Goal: Transaction & Acquisition: Purchase product/service

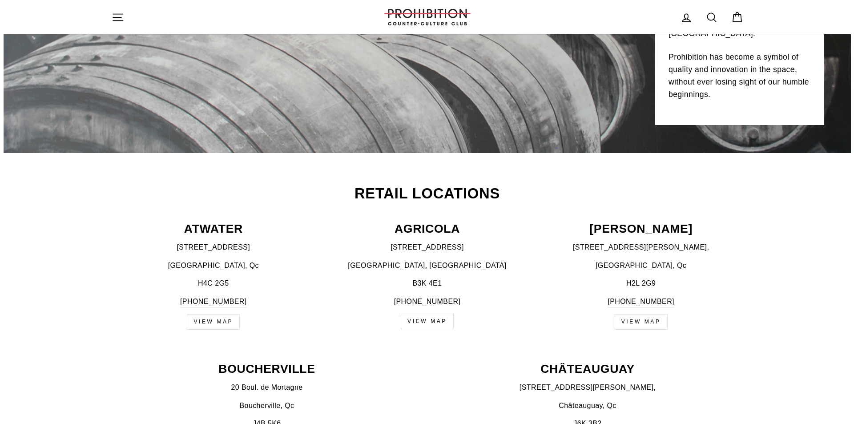
scroll to position [222, 0]
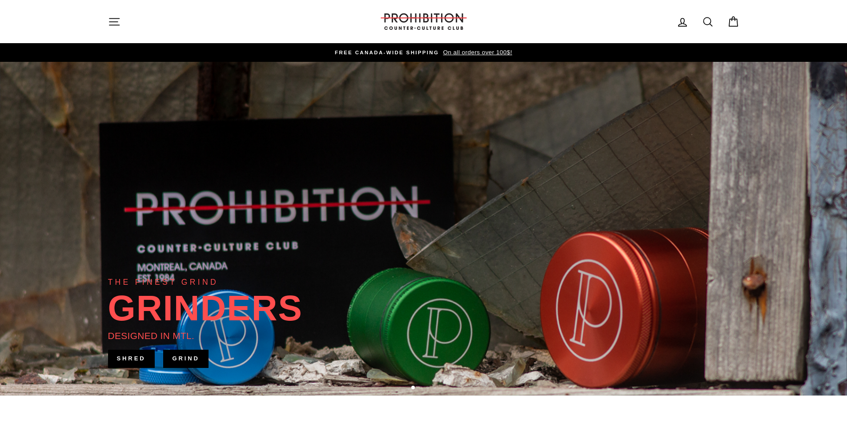
click at [703, 24] on icon at bounding box center [708, 22] width 12 height 12
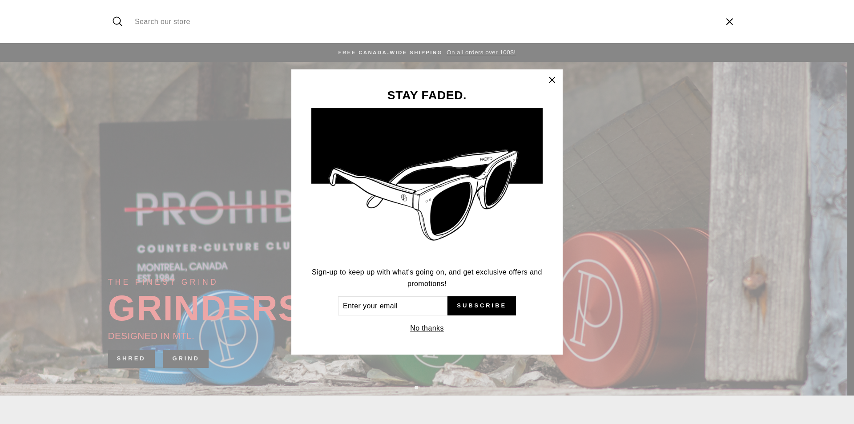
click at [546, 76] on icon "button" at bounding box center [552, 80] width 12 height 12
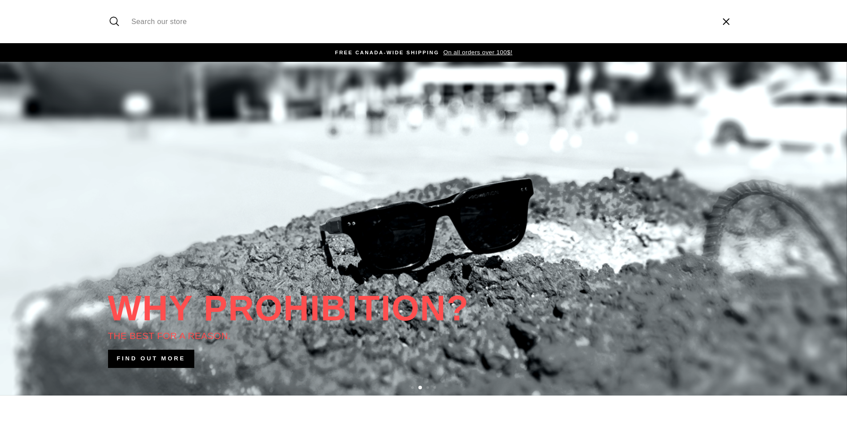
click at [727, 24] on icon "button" at bounding box center [725, 21] width 13 height 13
click at [702, 22] on icon at bounding box center [708, 22] width 12 height 12
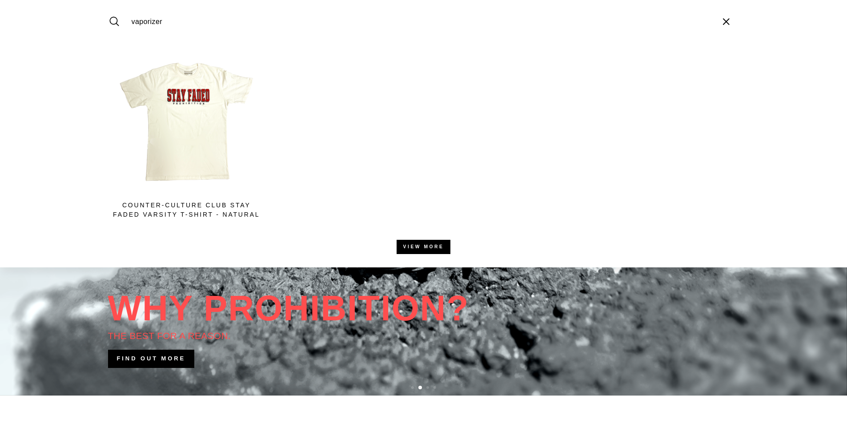
type input "vaporizer"
click at [108, 7] on button "Search" at bounding box center [117, 22] width 19 height 30
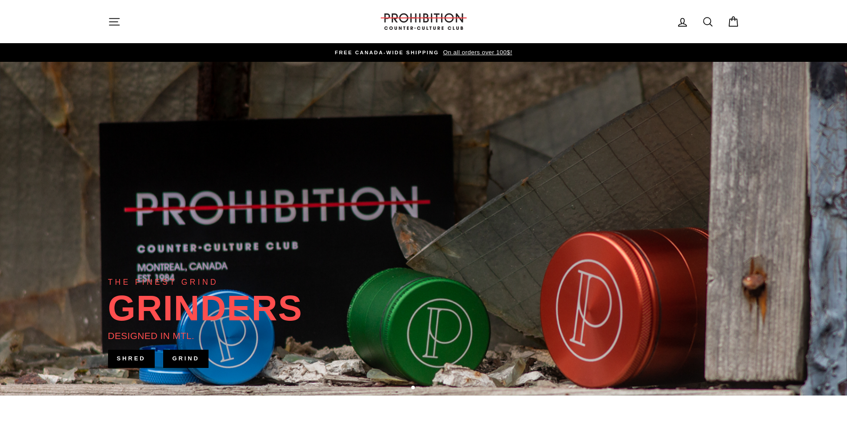
click at [705, 26] on icon at bounding box center [708, 22] width 12 height 12
type input "vaporizer"
click at [108, 7] on button "Search" at bounding box center [117, 22] width 19 height 30
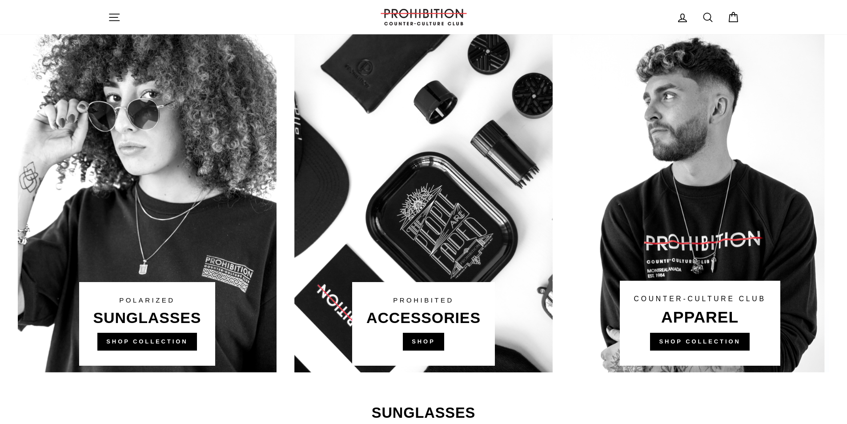
scroll to position [489, 0]
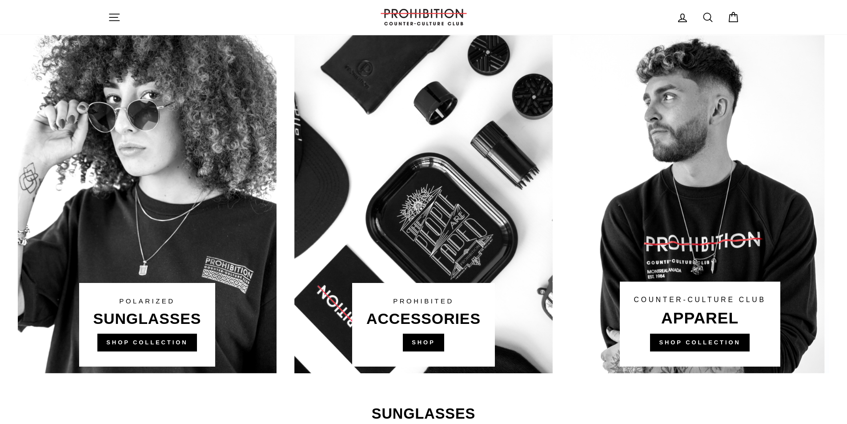
click at [424, 337] on link at bounding box center [423, 204] width 259 height 338
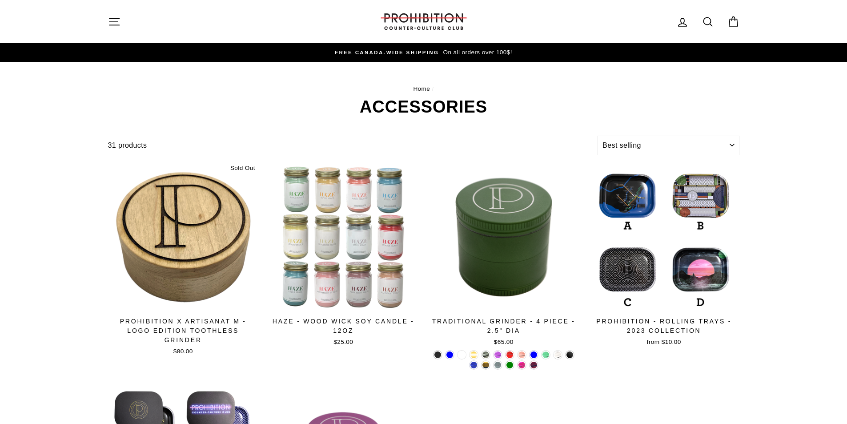
select select "best-selling"
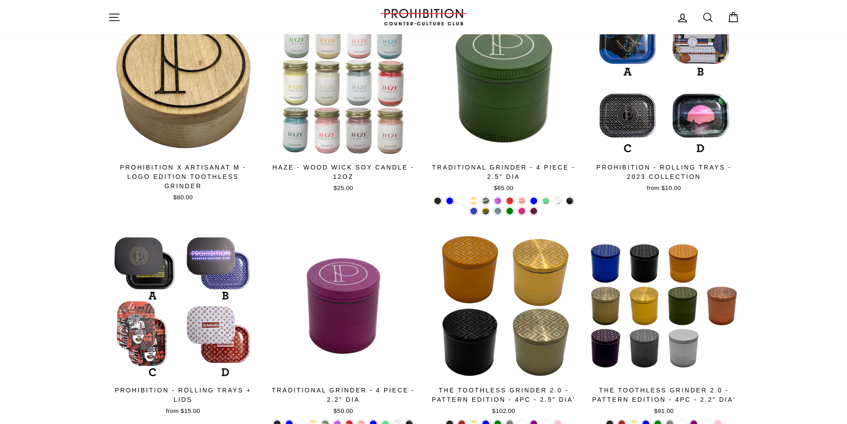
scroll to position [44, 0]
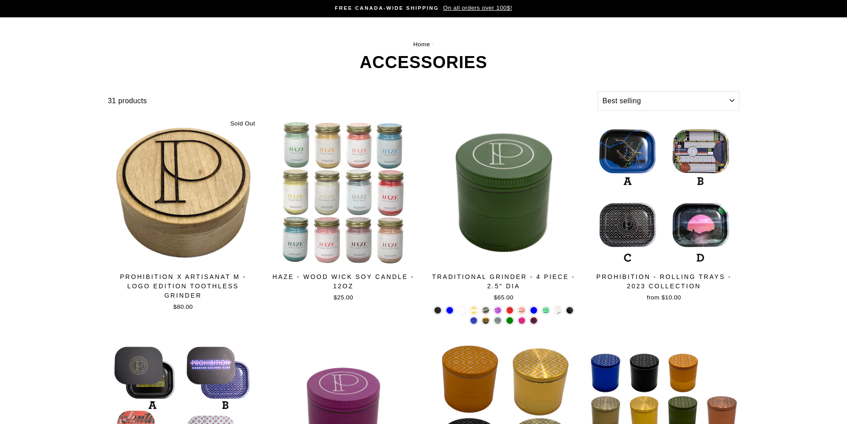
drag, startPoint x: 612, startPoint y: 88, endPoint x: 611, endPoint y: 97, distance: 8.5
click at [611, 97] on select "Sort Featured Best selling Alphabetically, A-Z Alphabetically, Z-A Price, low t…" at bounding box center [668, 101] width 141 height 20
click at [611, 96] on select "Sort Featured Best selling Alphabetically, A-Z Alphabetically, Z-A Price, low t…" at bounding box center [668, 101] width 141 height 20
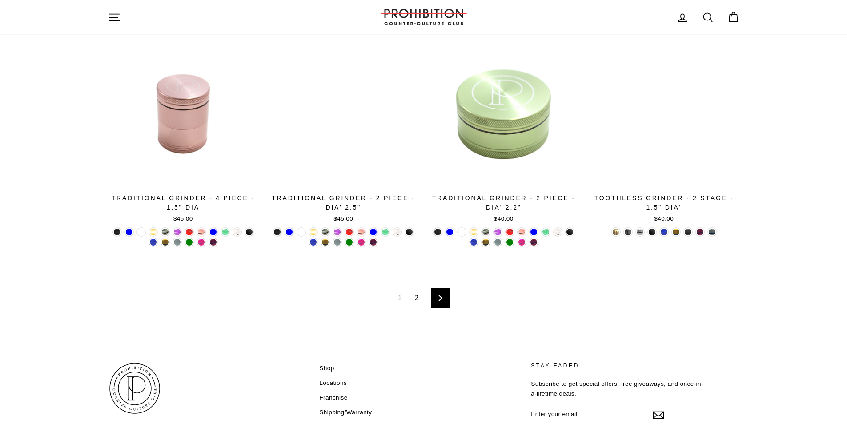
scroll to position [1467, 0]
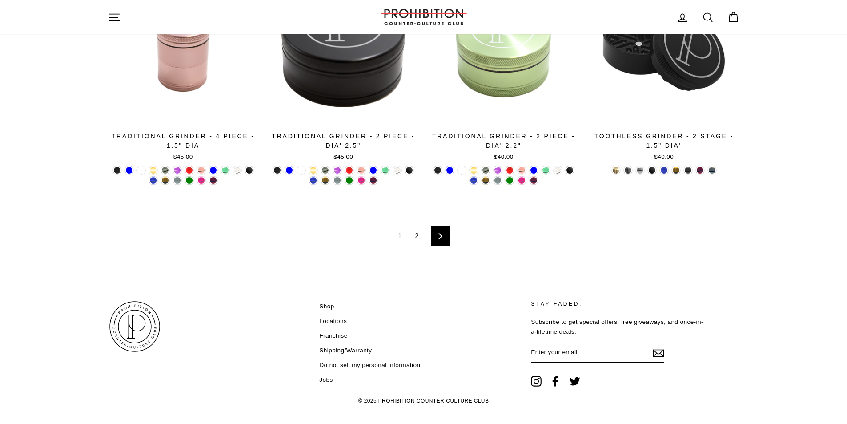
click at [442, 234] on icon at bounding box center [441, 236] width 6 height 6
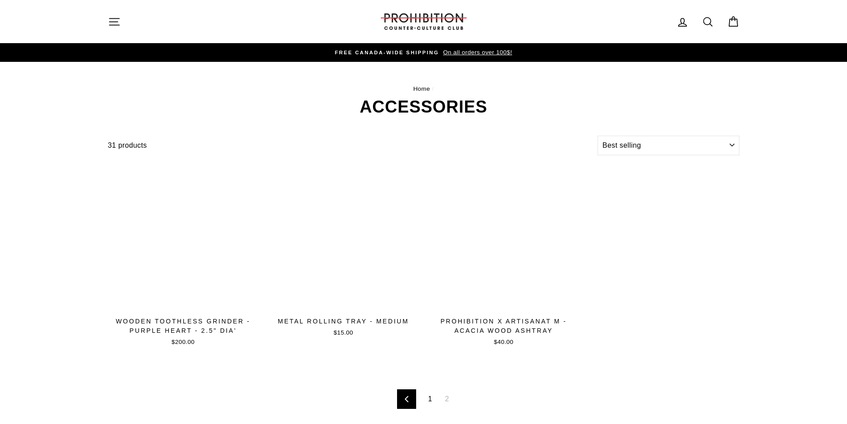
select select "best-selling"
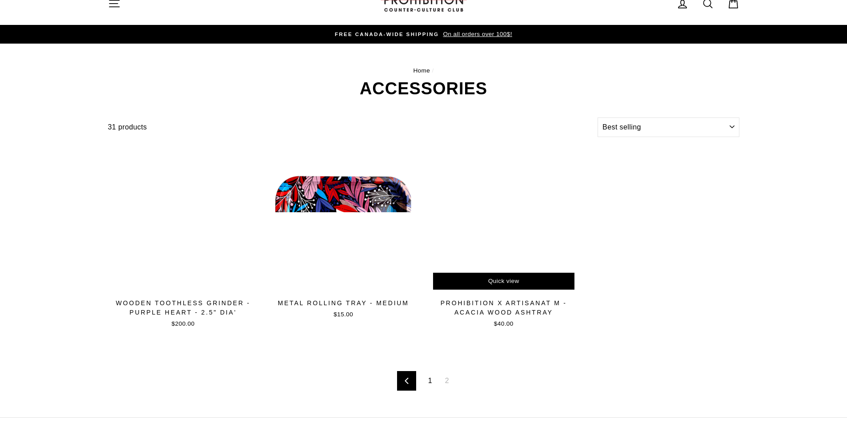
scroll to position [44, 0]
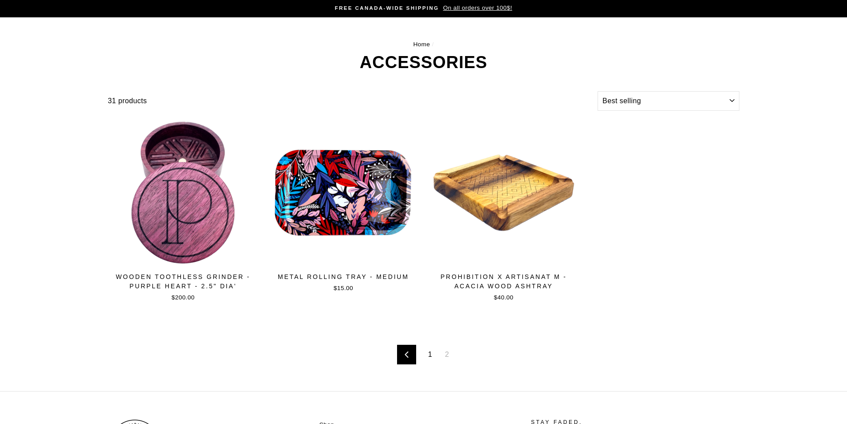
click at [417, 369] on div "Previous 1 2" at bounding box center [423, 354] width 631 height 73
click at [412, 357] on link "Previous" at bounding box center [406, 355] width 19 height 20
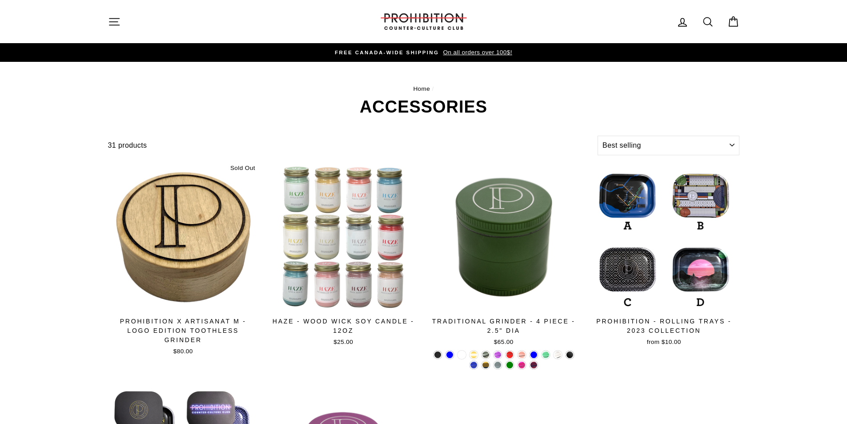
select select "best-selling"
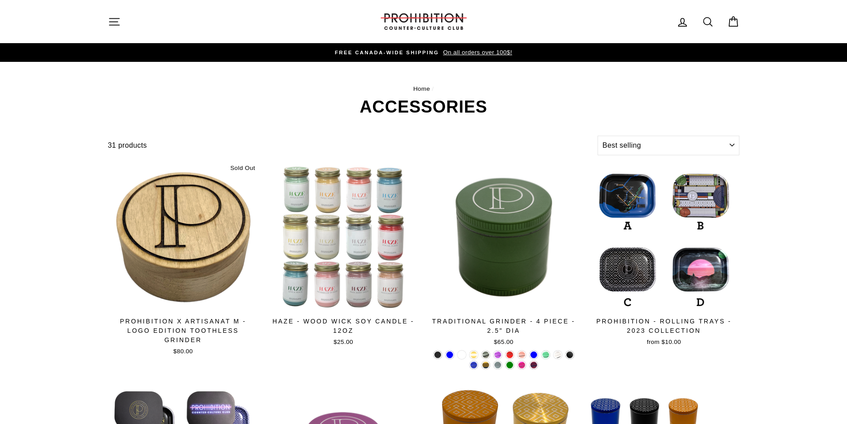
click at [714, 24] on link "Search" at bounding box center [707, 21] width 23 height 19
type input "vaporisatuer"
click at [108, 7] on button "Search" at bounding box center [117, 22] width 19 height 30
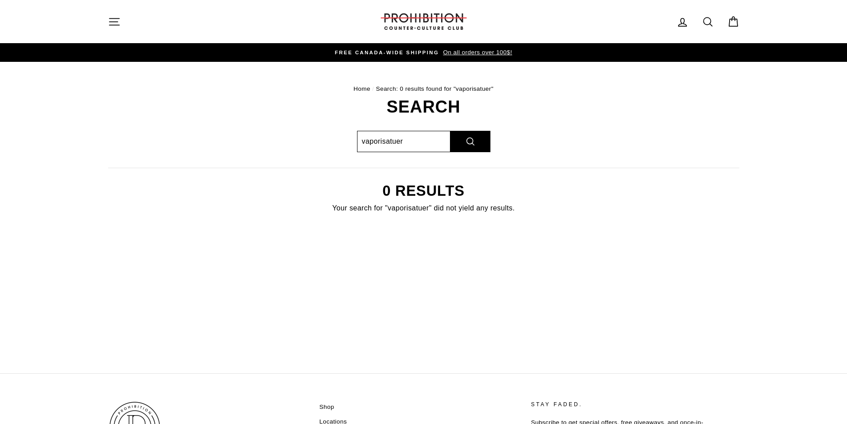
click at [434, 139] on input "vaporisatuer" at bounding box center [403, 141] width 93 height 21
type input "vaporisateur"
click at [450, 131] on button "Search" at bounding box center [470, 141] width 40 height 21
